Goal: Transaction & Acquisition: Book appointment/travel/reservation

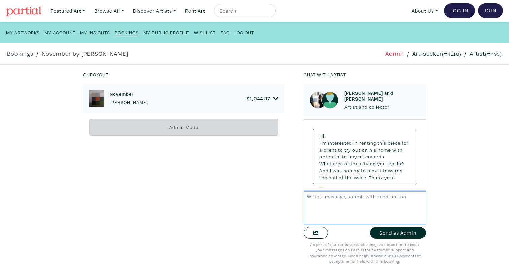
scroll to position [2288, 0]
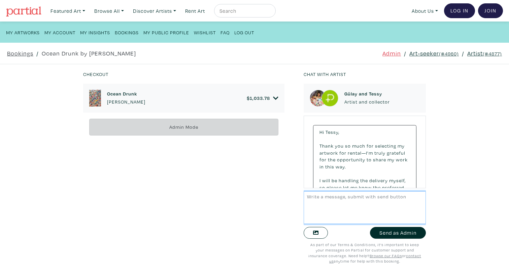
scroll to position [1153, 0]
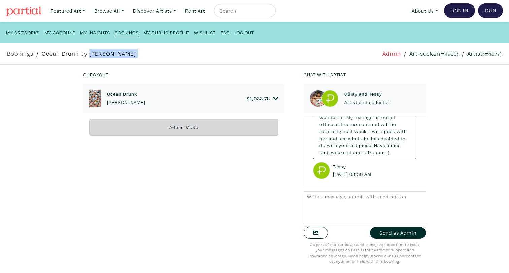
drag, startPoint x: 261, startPoint y: 53, endPoint x: 88, endPoint y: 54, distance: 172.7
click at [88, 54] on div "Bookings / Ocean Drunk by Gülay Alpay Admin / Art-seeker (#4960) / Artist (#487…" at bounding box center [254, 53] width 513 height 21
click at [88, 54] on link "Ocean Drunk by Gülay Alpay" at bounding box center [89, 53] width 94 height 9
drag, startPoint x: 88, startPoint y: 54, endPoint x: 115, endPoint y: 55, distance: 27.3
click at [115, 55] on link "Ocean Drunk by Gülay Alpay" at bounding box center [89, 53] width 94 height 9
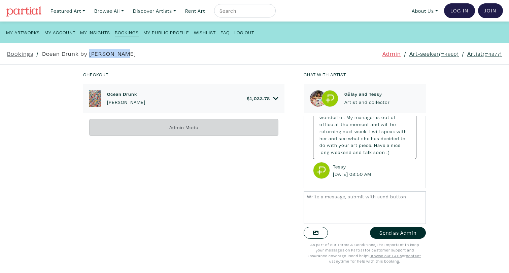
click at [115, 55] on link "Ocean Drunk by Gülay Alpay" at bounding box center [89, 53] width 94 height 9
drag, startPoint x: 115, startPoint y: 55, endPoint x: 68, endPoint y: 54, distance: 47.5
click at [68, 54] on link "Ocean Drunk by Gülay Alpay" at bounding box center [89, 53] width 94 height 9
click at [283, 97] on div "Ocean Drunk Gülay Alpay $ 1,033.78" at bounding box center [183, 98] width 201 height 29
click at [275, 100] on icon at bounding box center [275, 98] width 5 height 3
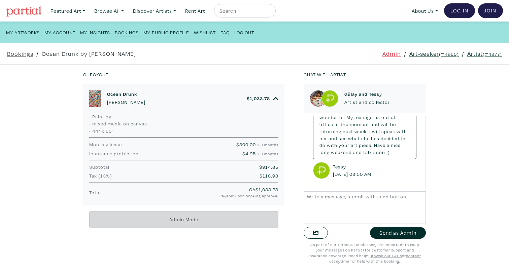
click at [275, 100] on icon at bounding box center [275, 99] width 5 height 6
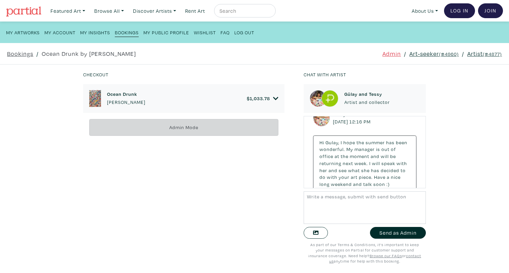
scroll to position [1115, 0]
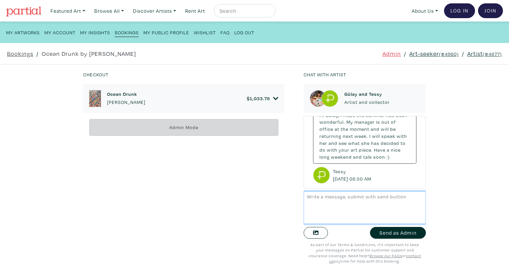
scroll to position [1145, 0]
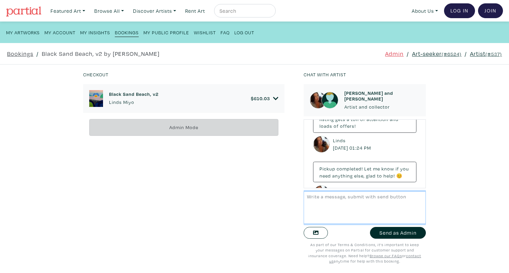
scroll to position [642, 0]
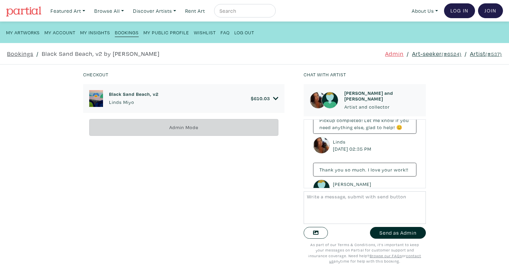
click at [448, 154] on div "Checkout Black Sand Beach, v2 Linds Miyo $ 610.03 • Painting • Mixed media: Cha…" at bounding box center [254, 169] width 529 height 209
click at [437, 51] on link "Art-seeker (#6524)" at bounding box center [436, 53] width 49 height 9
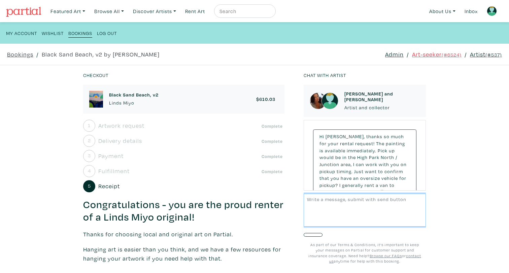
scroll to position [630, 0]
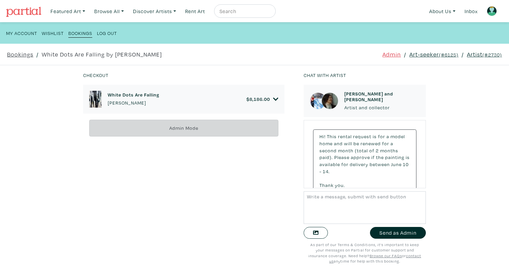
scroll to position [4066, 0]
